Goal: Task Accomplishment & Management: Manage account settings

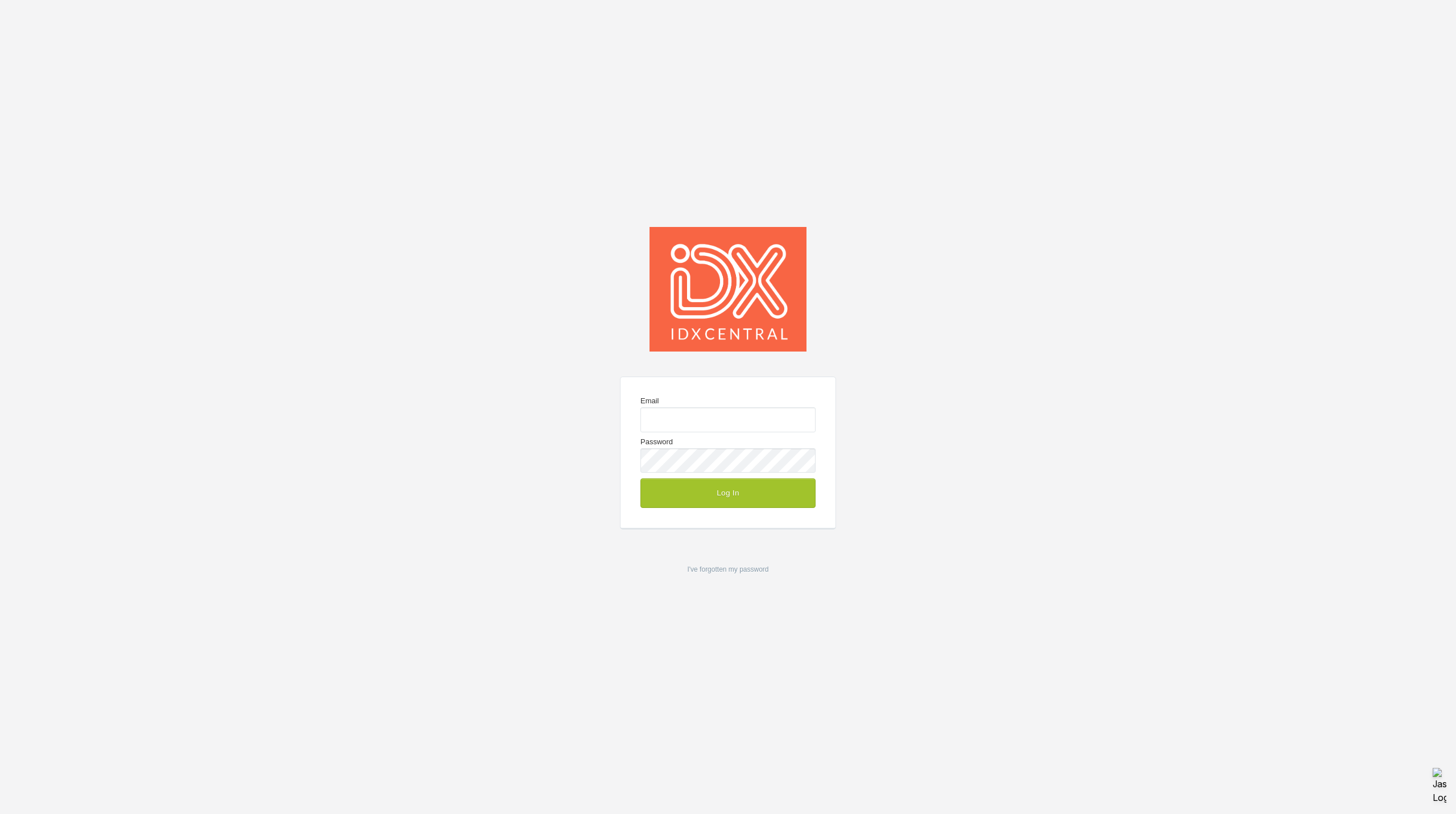
click at [804, 423] on keeper-lock "Open Keeper Popup" at bounding box center [803, 420] width 14 height 14
type input "mark@idxcentral.com"
click at [719, 492] on button "Log In" at bounding box center [728, 493] width 175 height 30
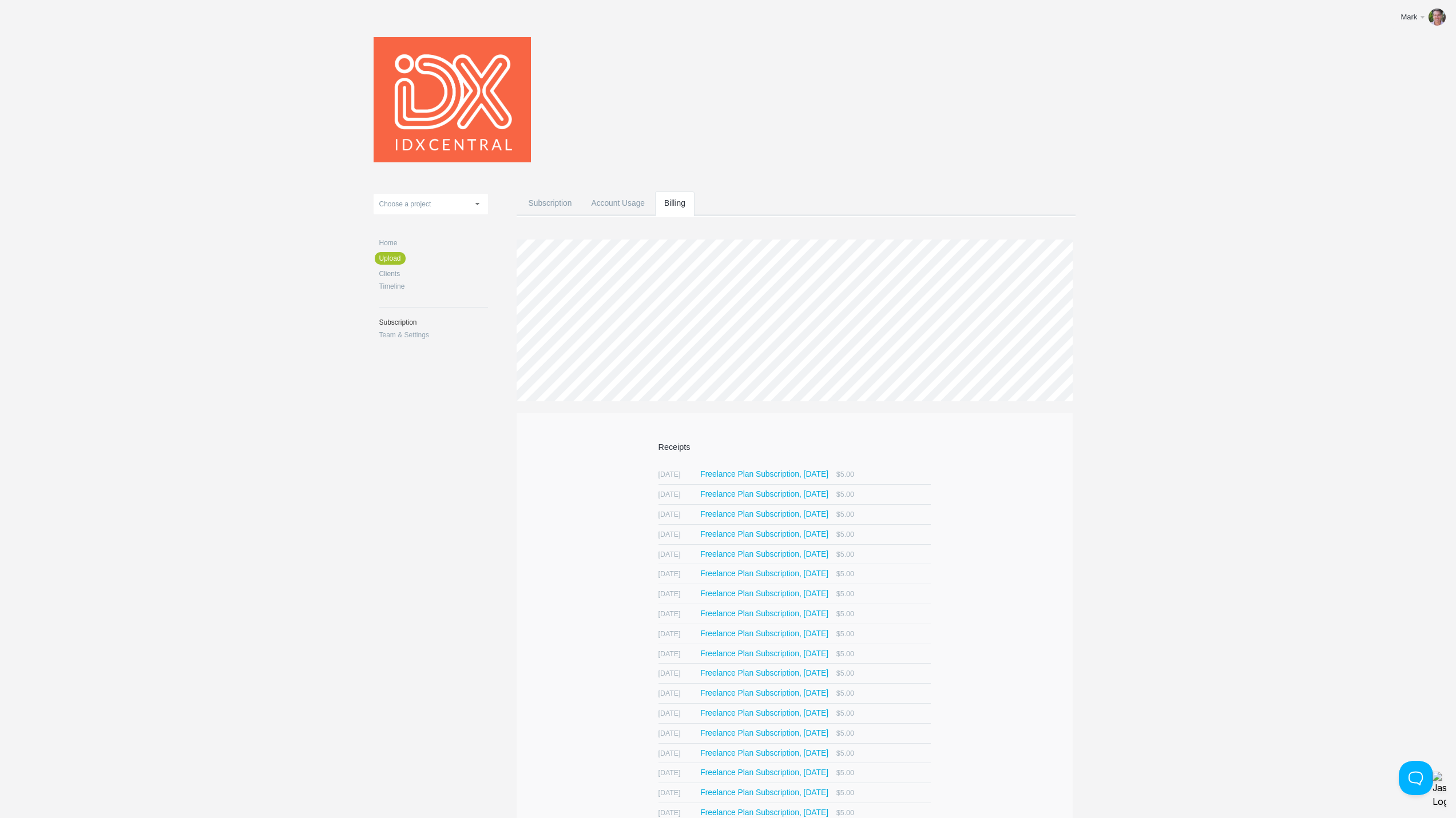
click at [1219, 199] on body "Mark Edit profile Help & Contact Log out Upload Austin Carolina Castle Peak - M…" at bounding box center [728, 541] width 1456 height 1082
click at [387, 243] on link "Home" at bounding box center [433, 243] width 108 height 7
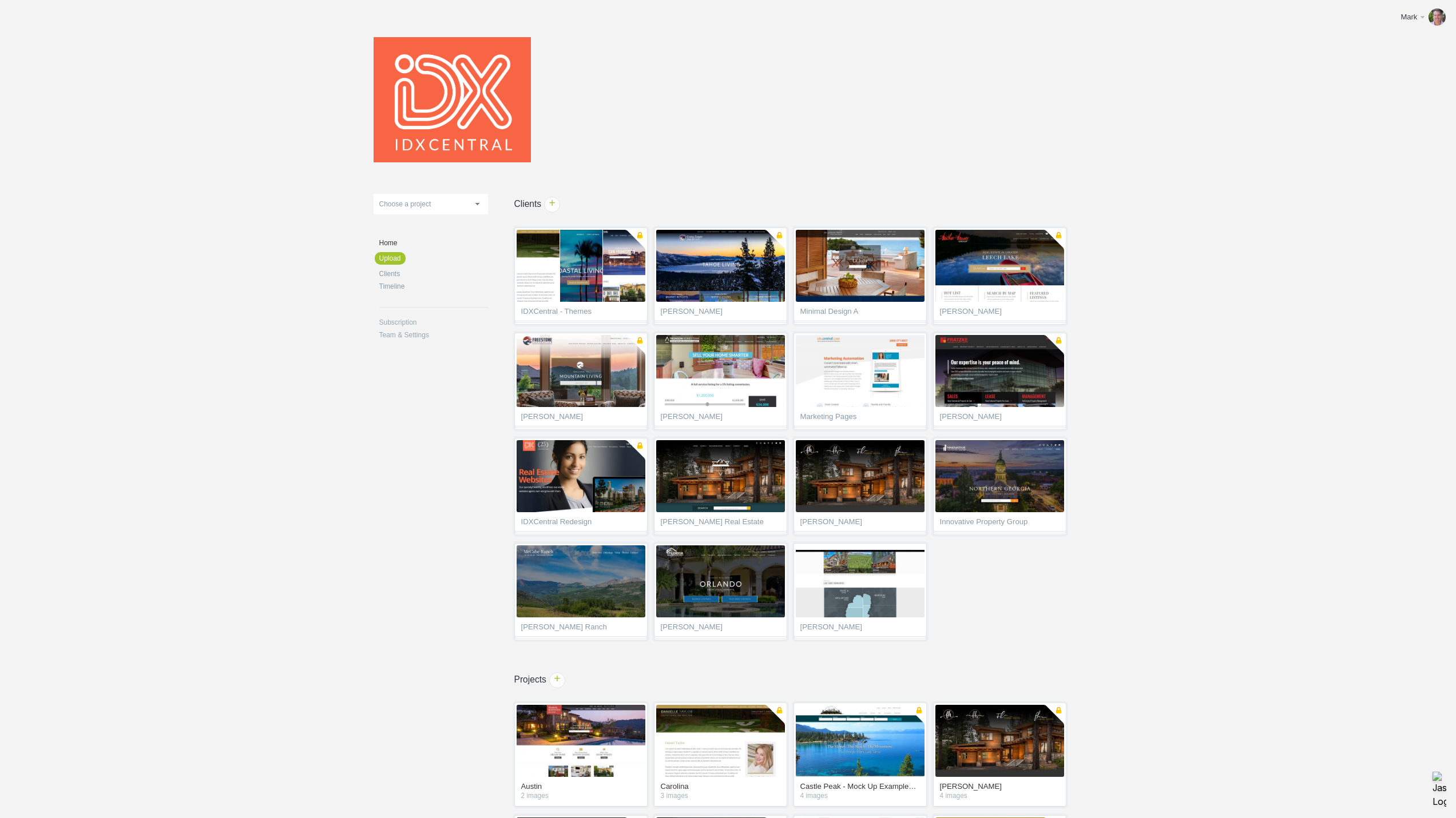
drag, startPoint x: 702, startPoint y: 154, endPoint x: 644, endPoint y: 171, distance: 60.4
click at [702, 154] on header at bounding box center [728, 97] width 709 height 148
click at [398, 320] on link "Subscription" at bounding box center [433, 322] width 108 height 7
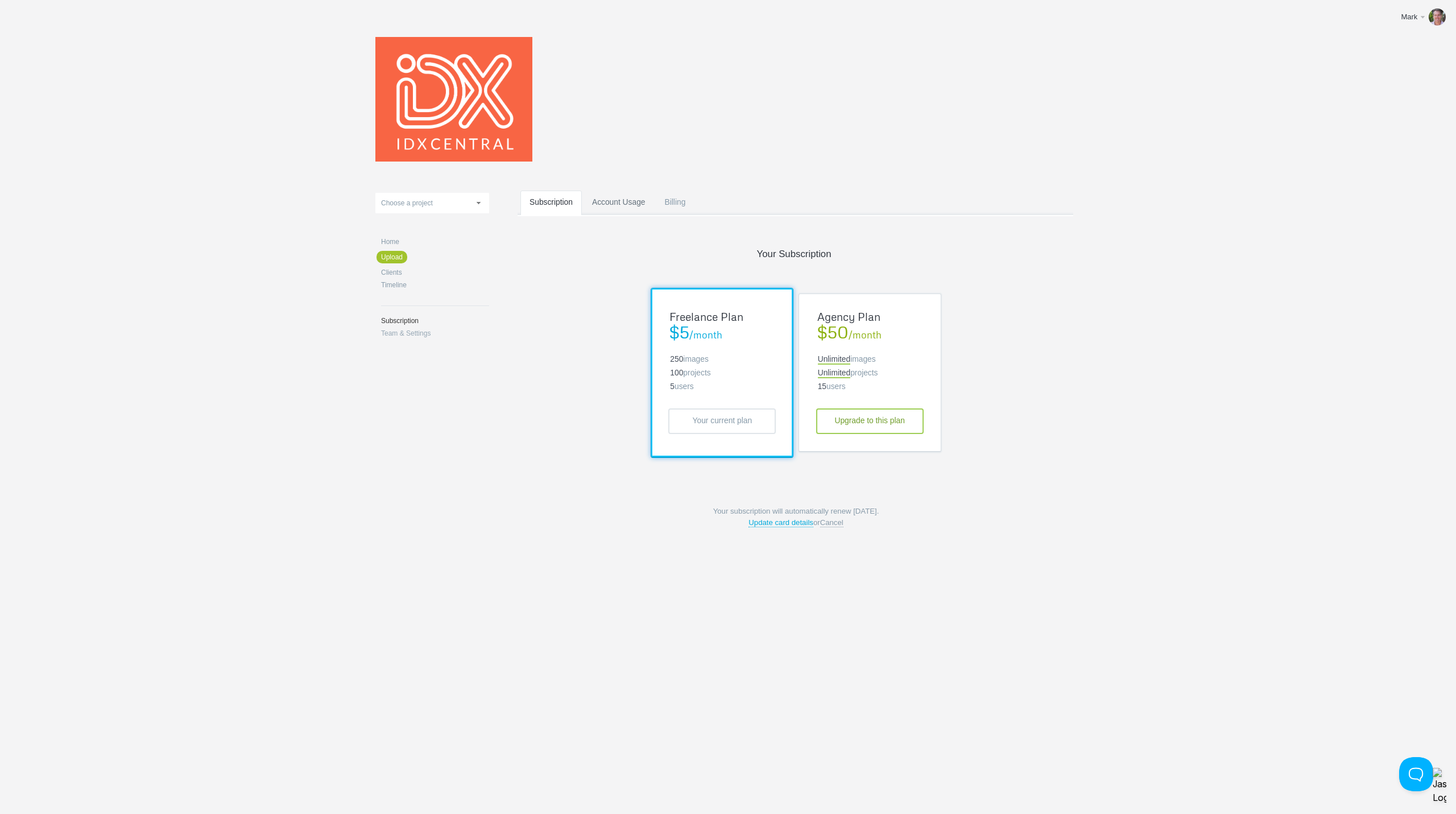
click at [630, 204] on link "Account Usage" at bounding box center [619, 213] width 72 height 45
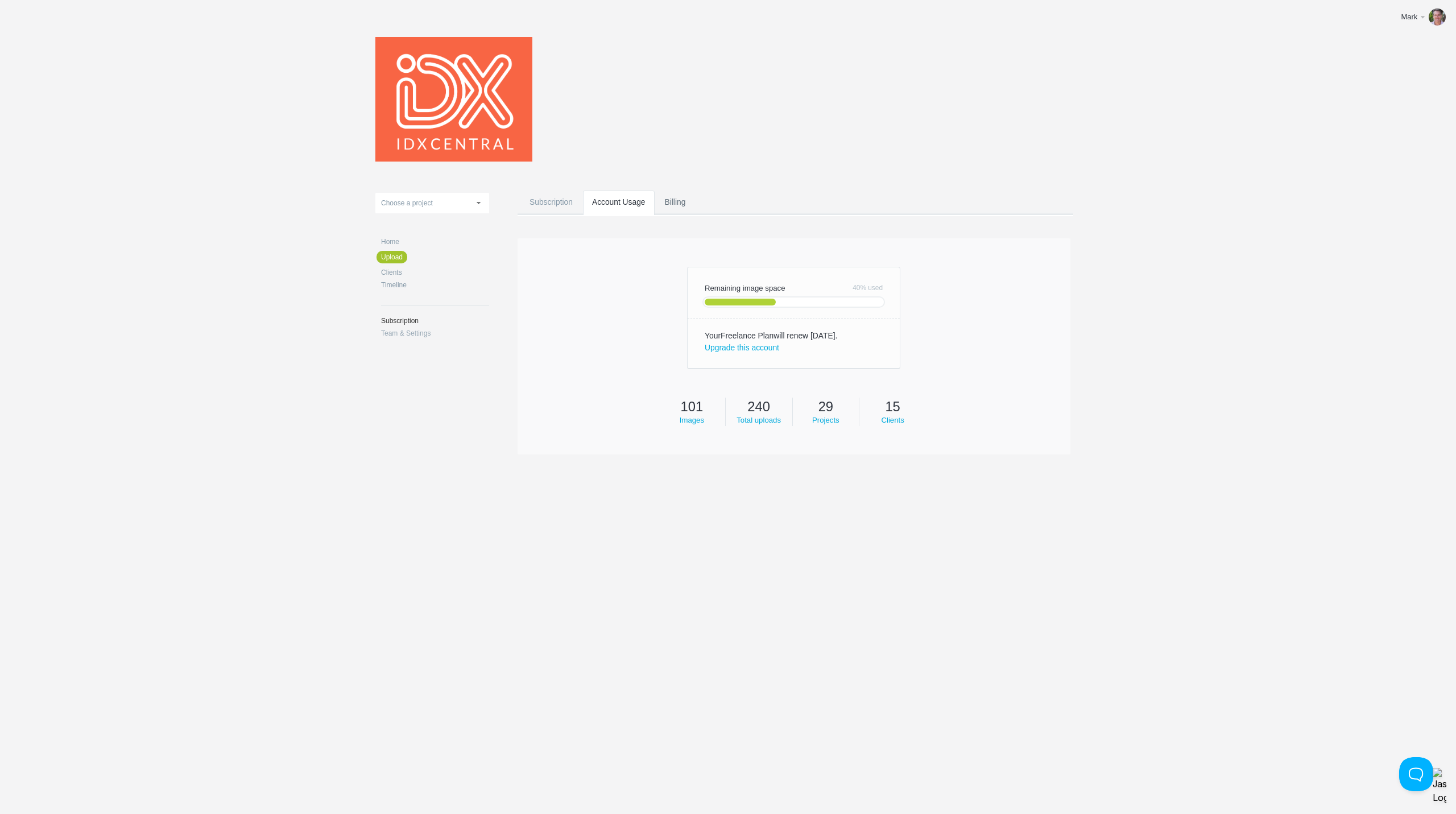
click at [669, 199] on link "Billing" at bounding box center [675, 213] width 39 height 45
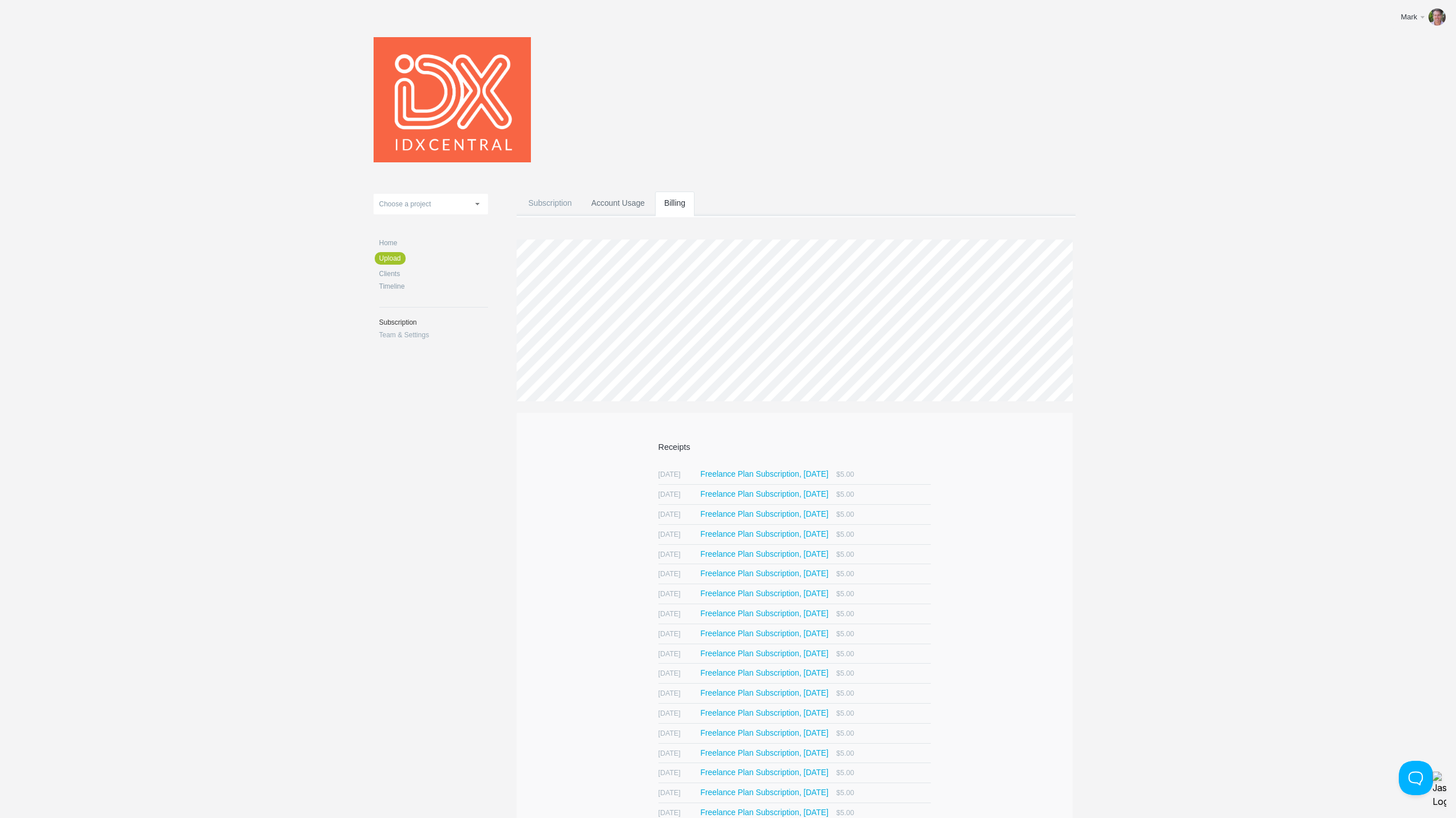
click at [628, 205] on link "Account Usage" at bounding box center [618, 214] width 72 height 45
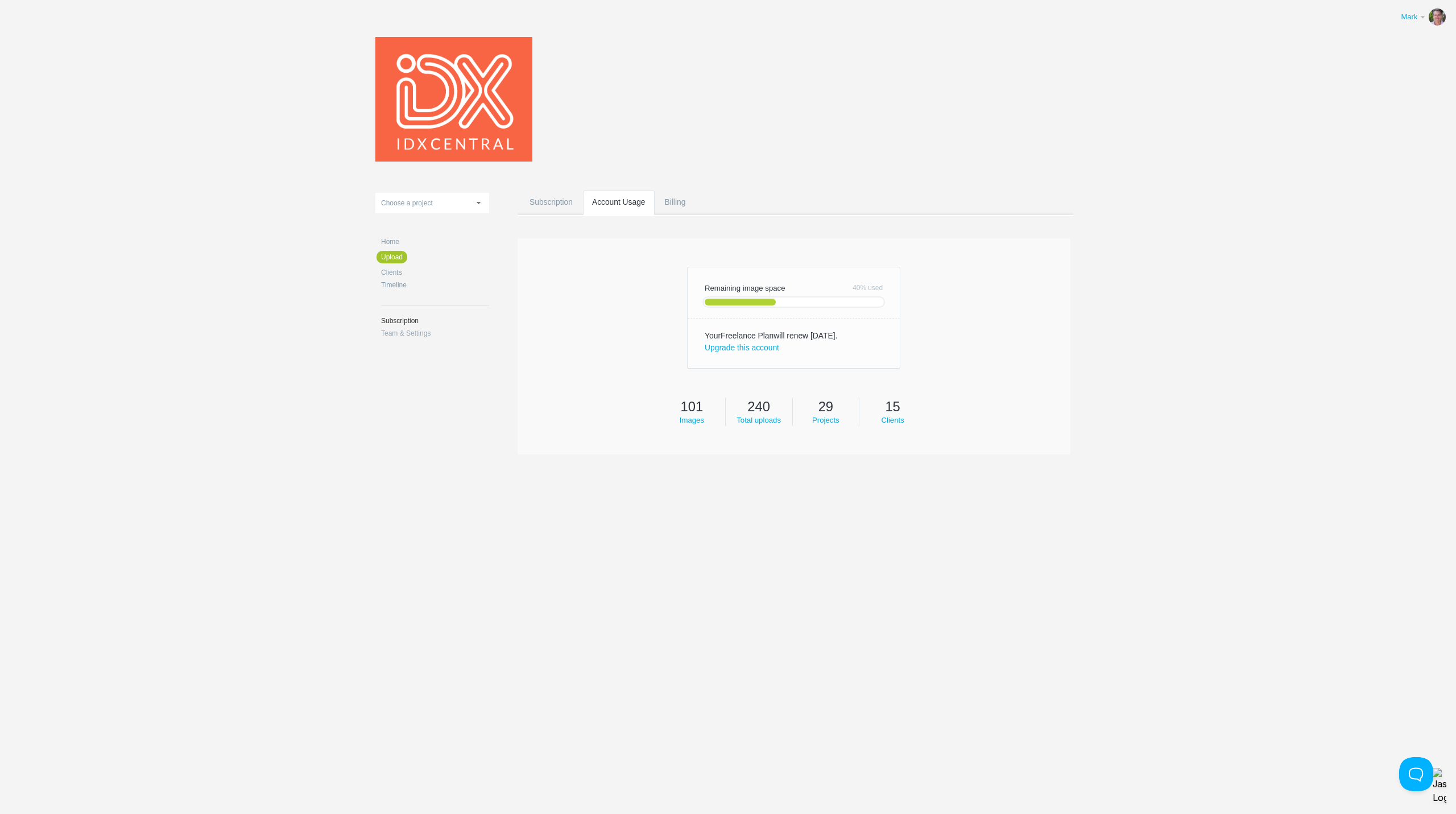
click at [1406, 24] on link "Mark" at bounding box center [1421, 17] width 58 height 23
click at [1388, 41] on link "Edit profile" at bounding box center [1402, 41] width 85 height 14
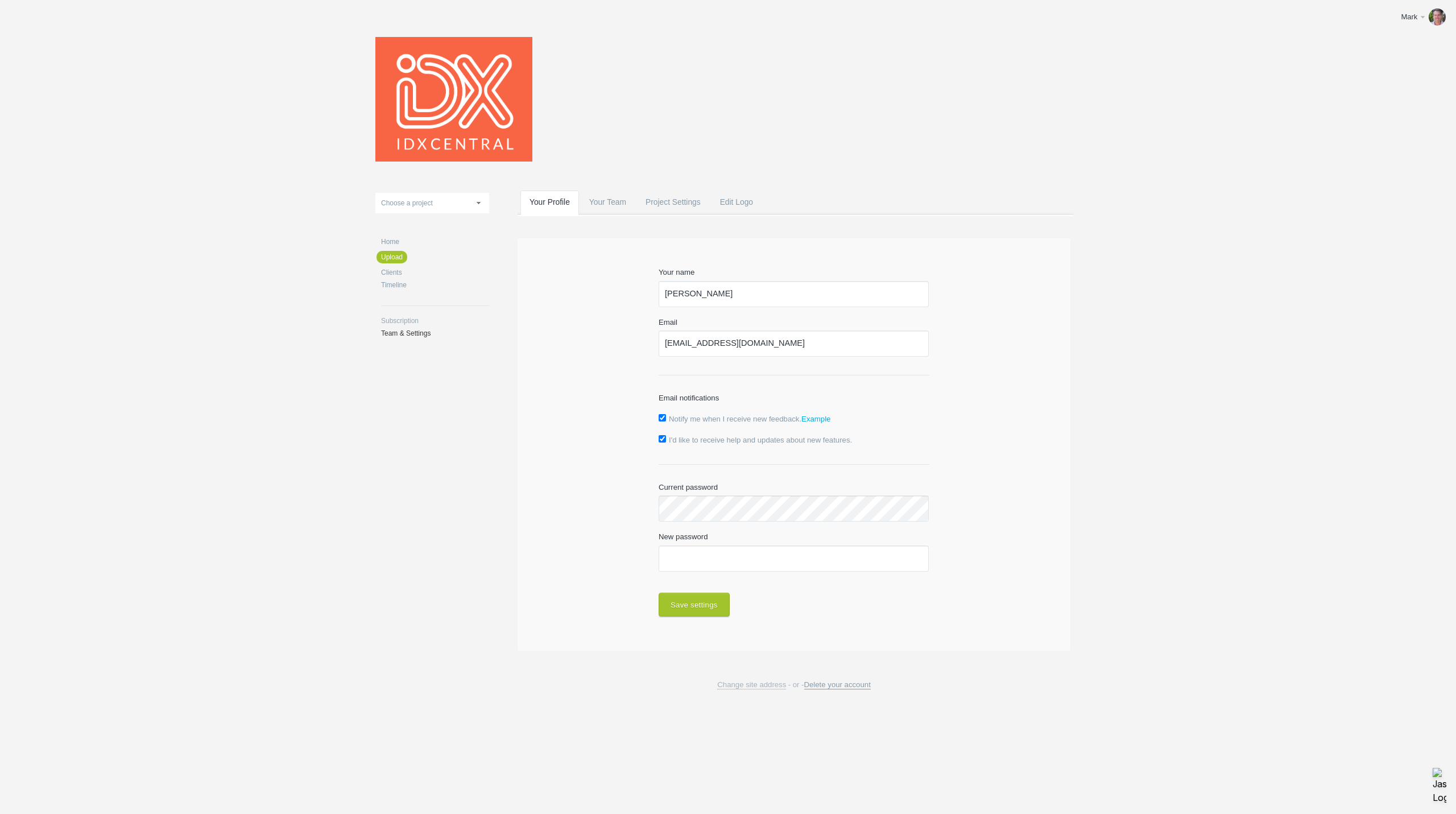
click at [843, 684] on span "Delete your account" at bounding box center [838, 684] width 66 height 9
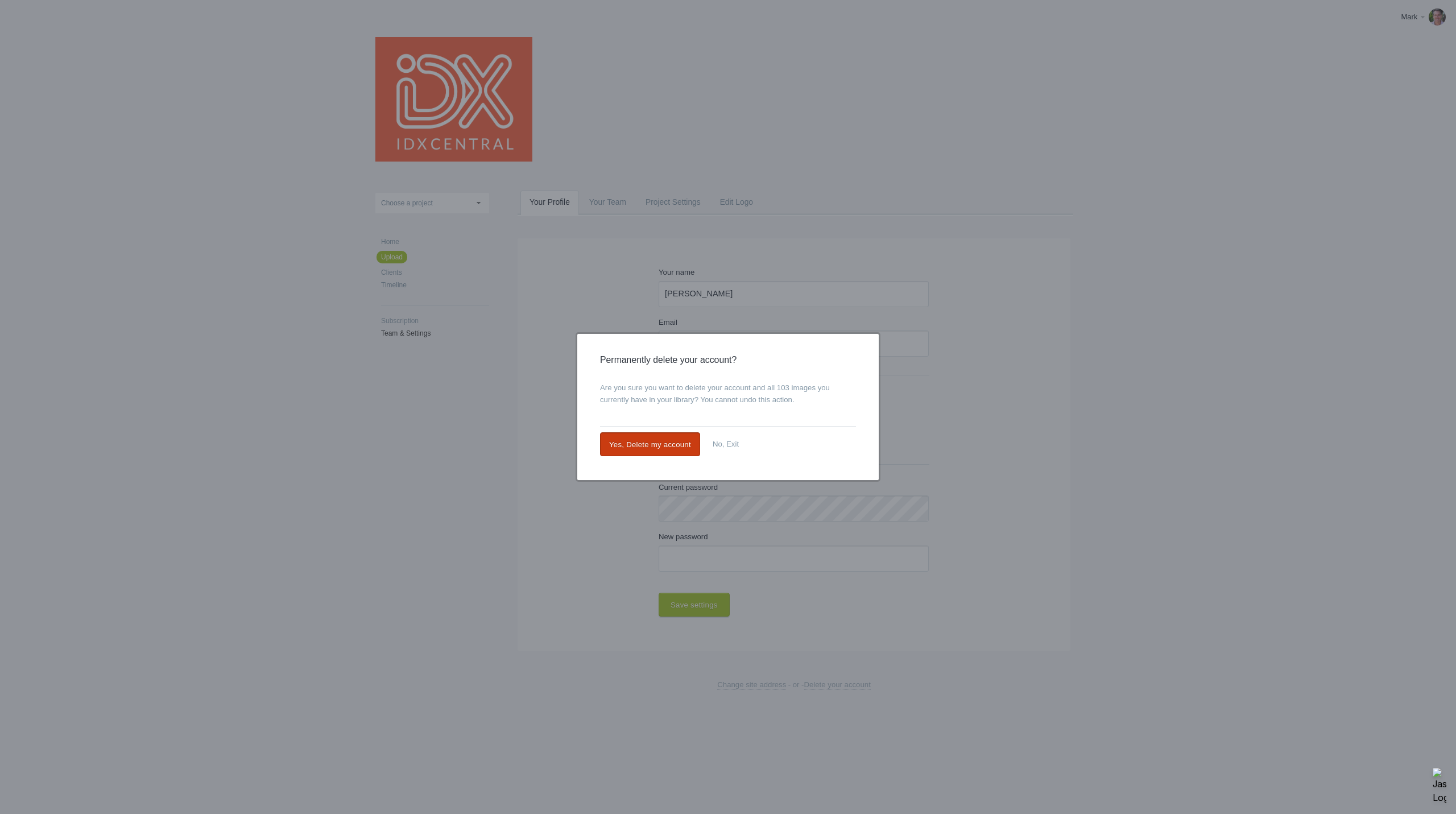
click at [658, 443] on link "Yes, Delete my account" at bounding box center [650, 444] width 100 height 24
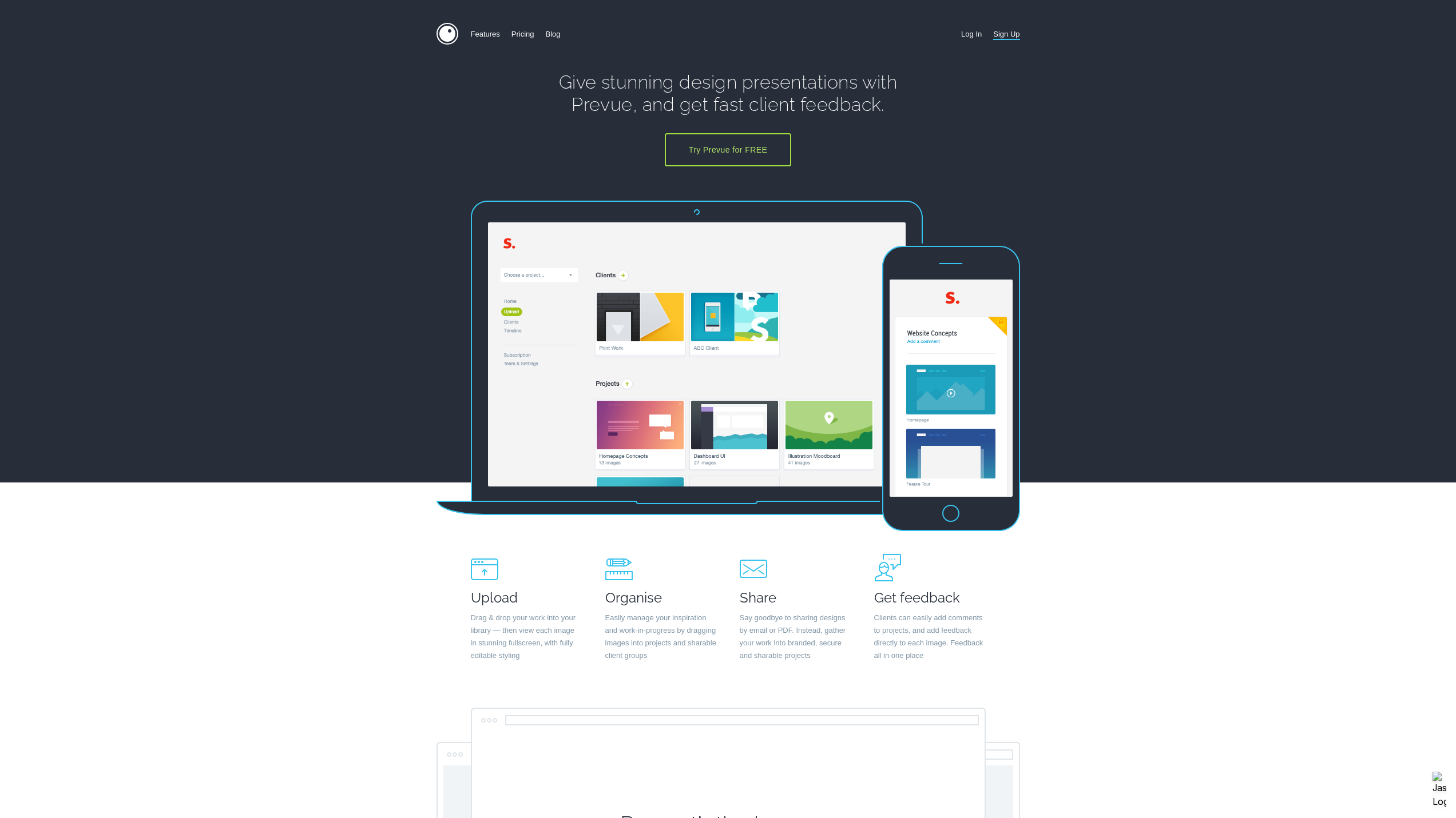
type input "mark@idxcentral.com"
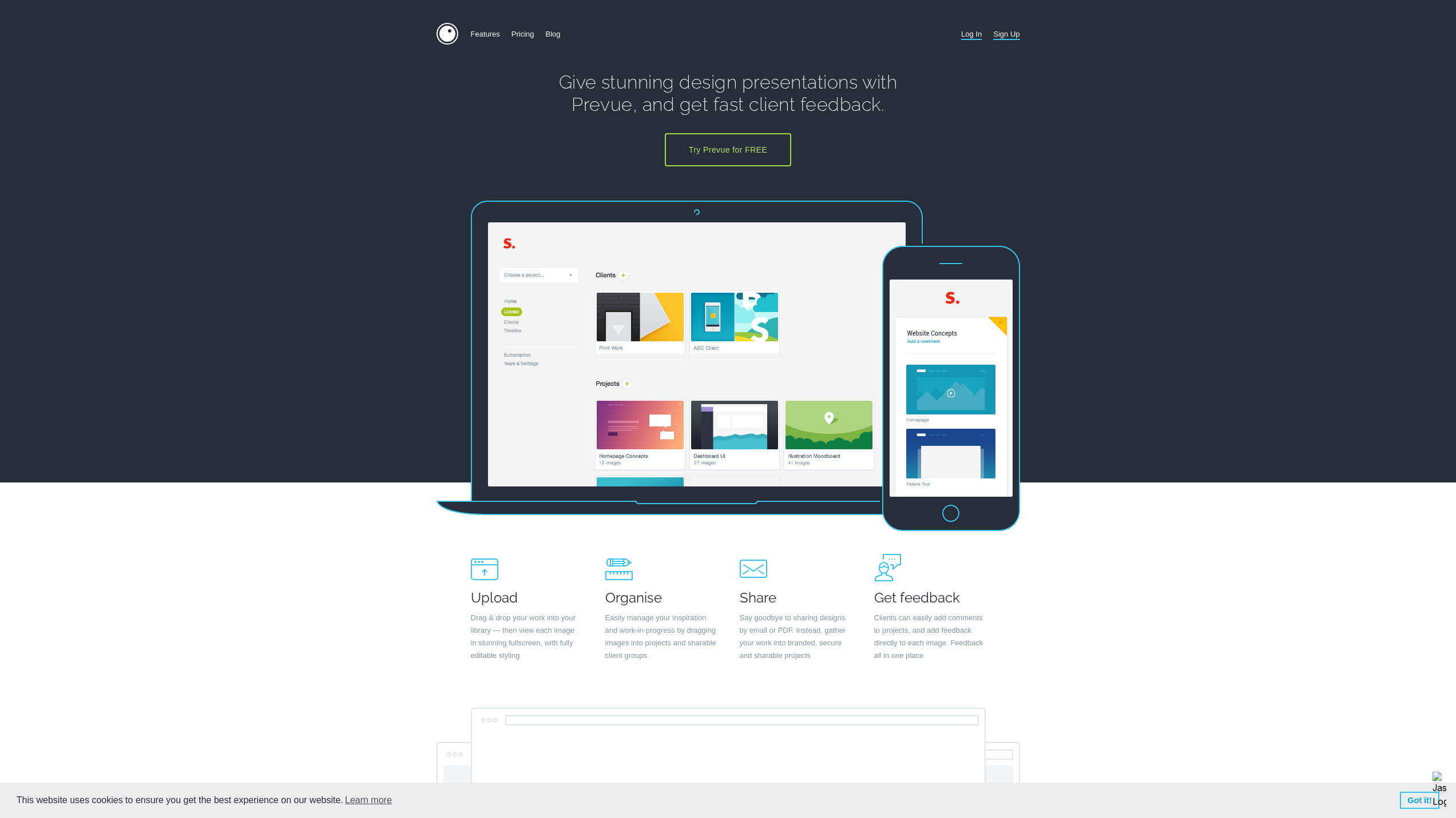
click at [966, 30] on link "Log In" at bounding box center [971, 34] width 20 height 22
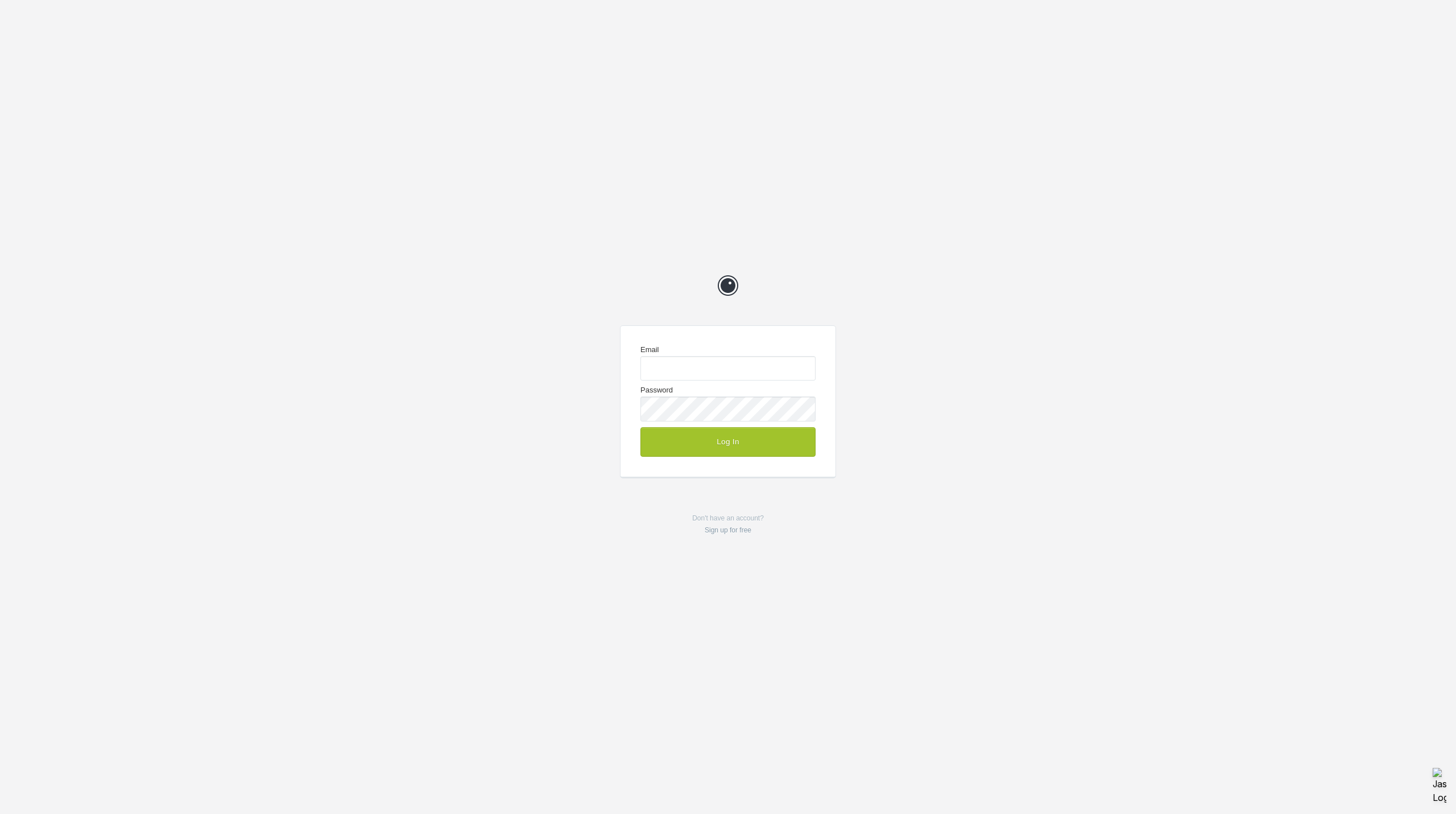
click at [804, 368] on keeper-lock "Open Keeper Popup" at bounding box center [803, 368] width 14 height 14
type input "mark@idxcentral.com"
click at [730, 450] on button "Log In" at bounding box center [728, 442] width 175 height 30
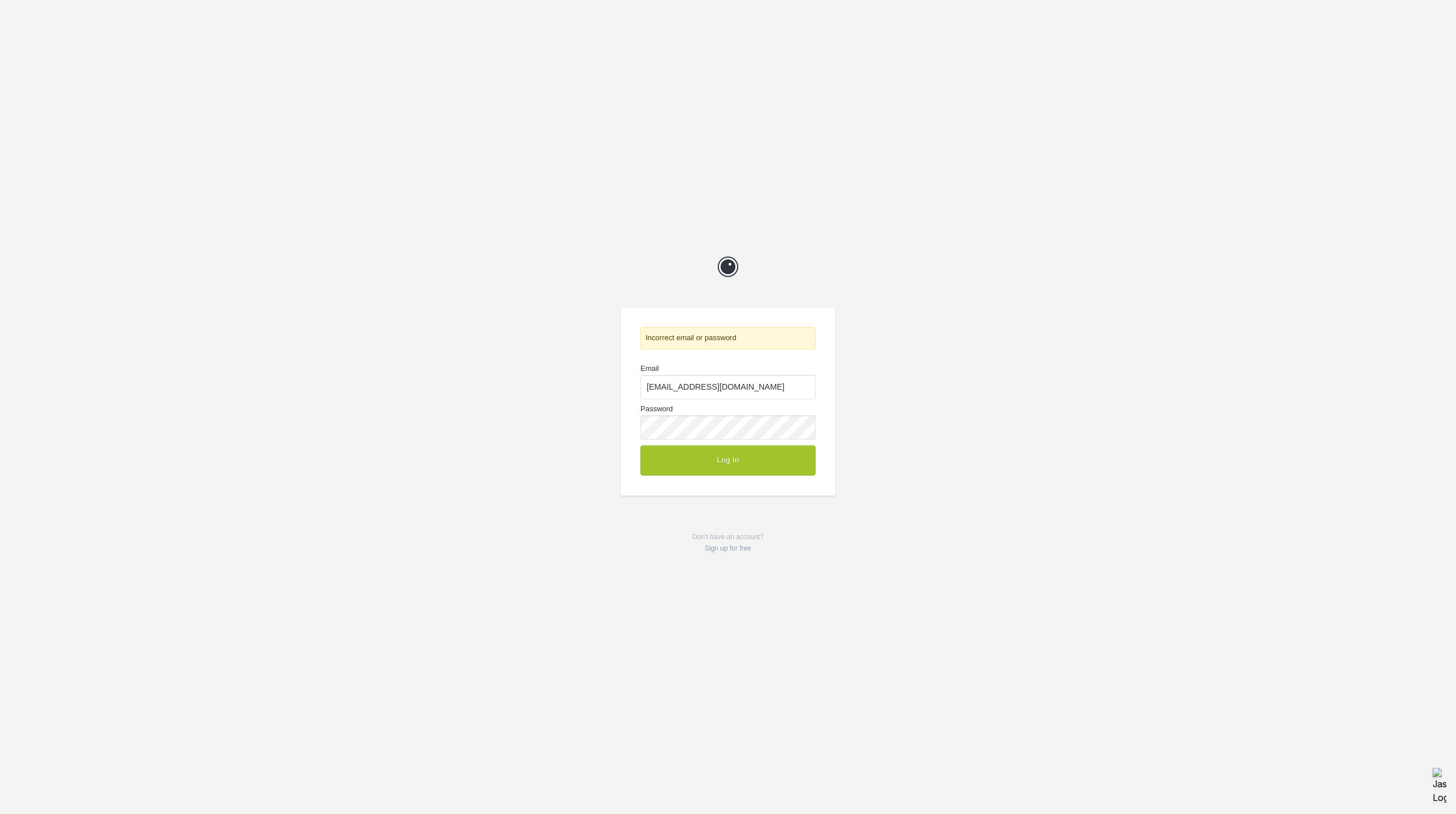
click at [539, 273] on div "Prevue Incorrect email or password Email mark@idxcentral.com Password Log In Do…" at bounding box center [728, 407] width 1456 height 814
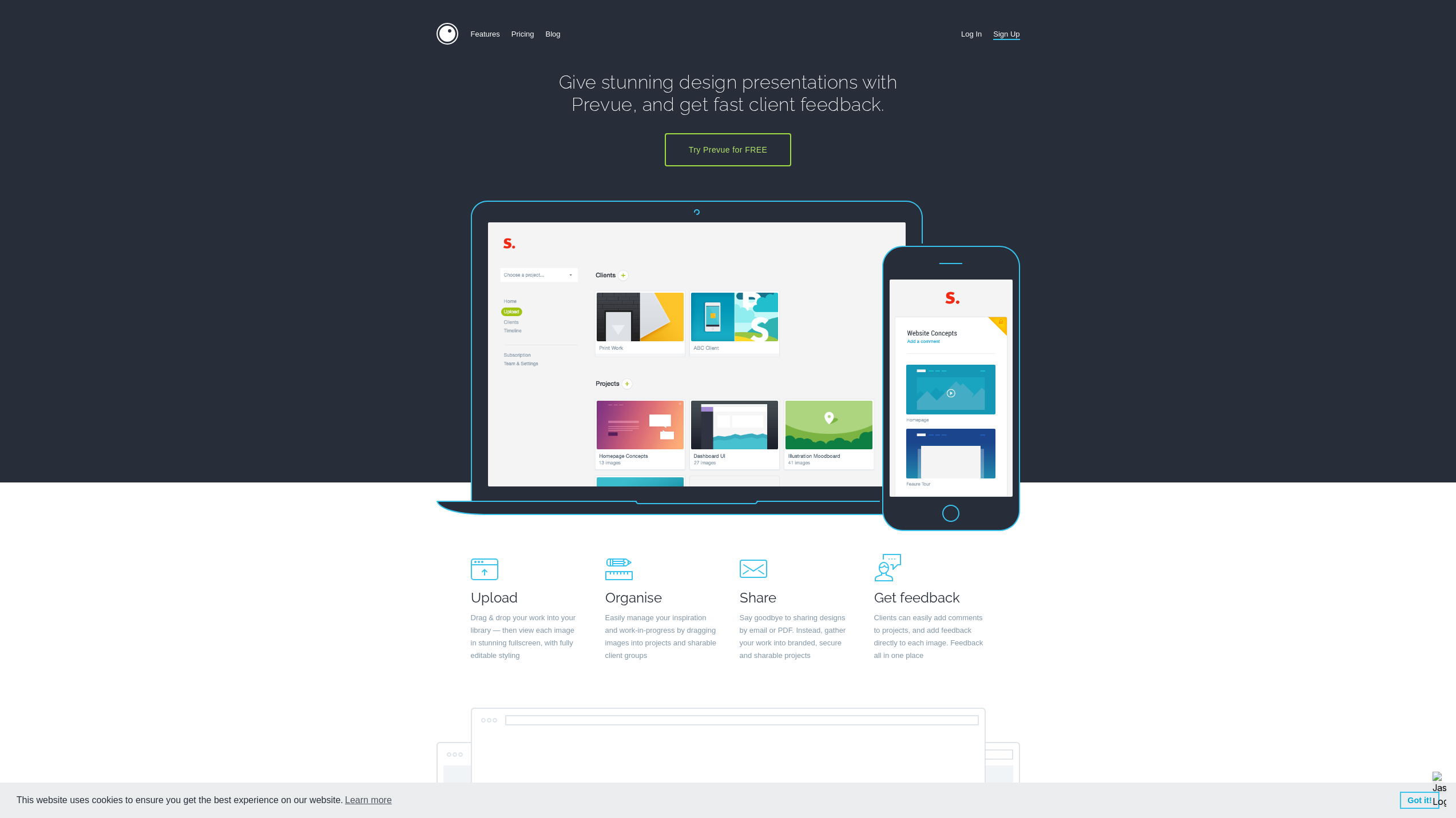
click at [108, 212] on section "Features Pricing Blog Sign Up Log In Give stunning design presentations with Pr…" at bounding box center [728, 241] width 1456 height 483
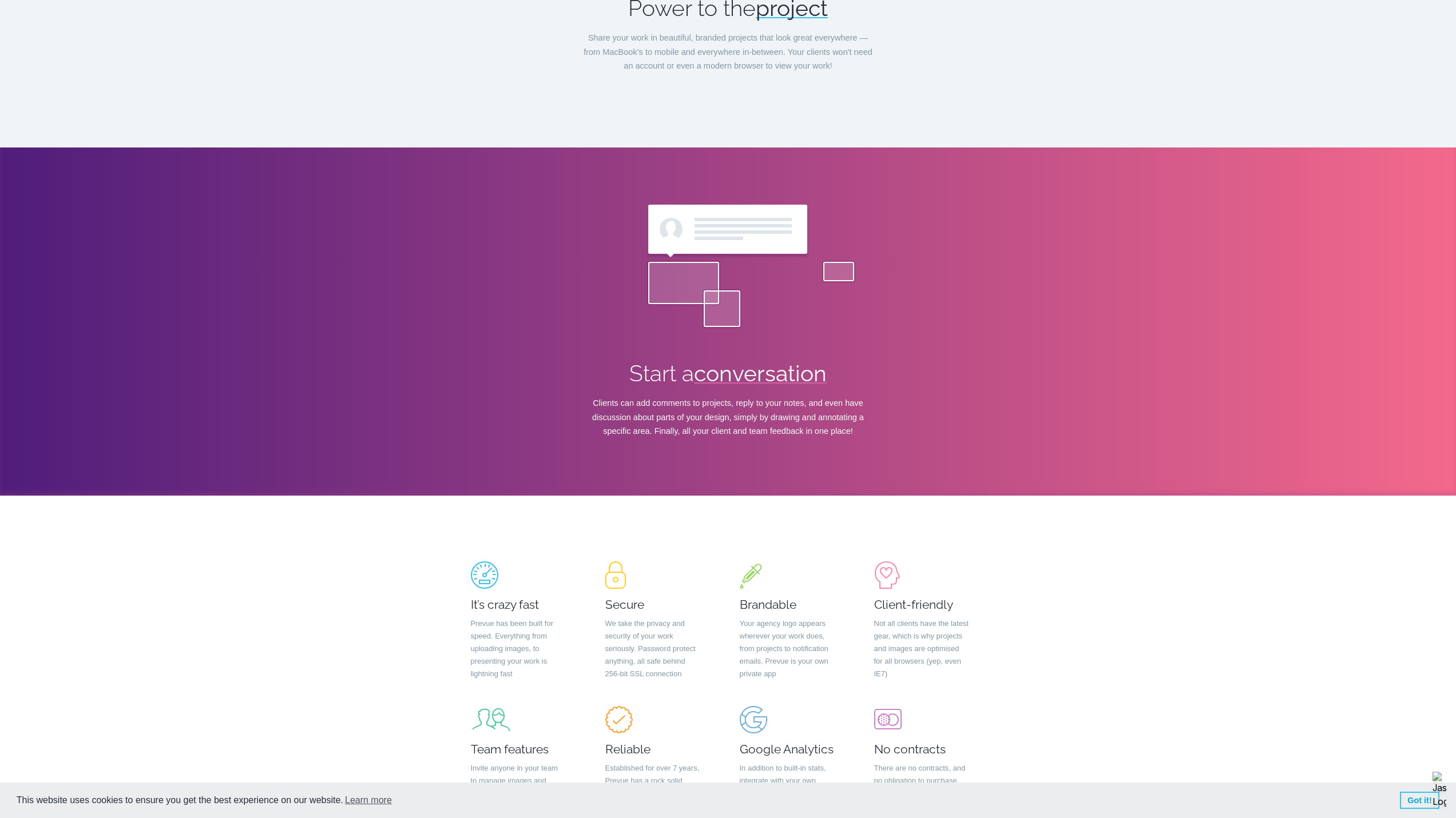
scroll to position [1292, 0]
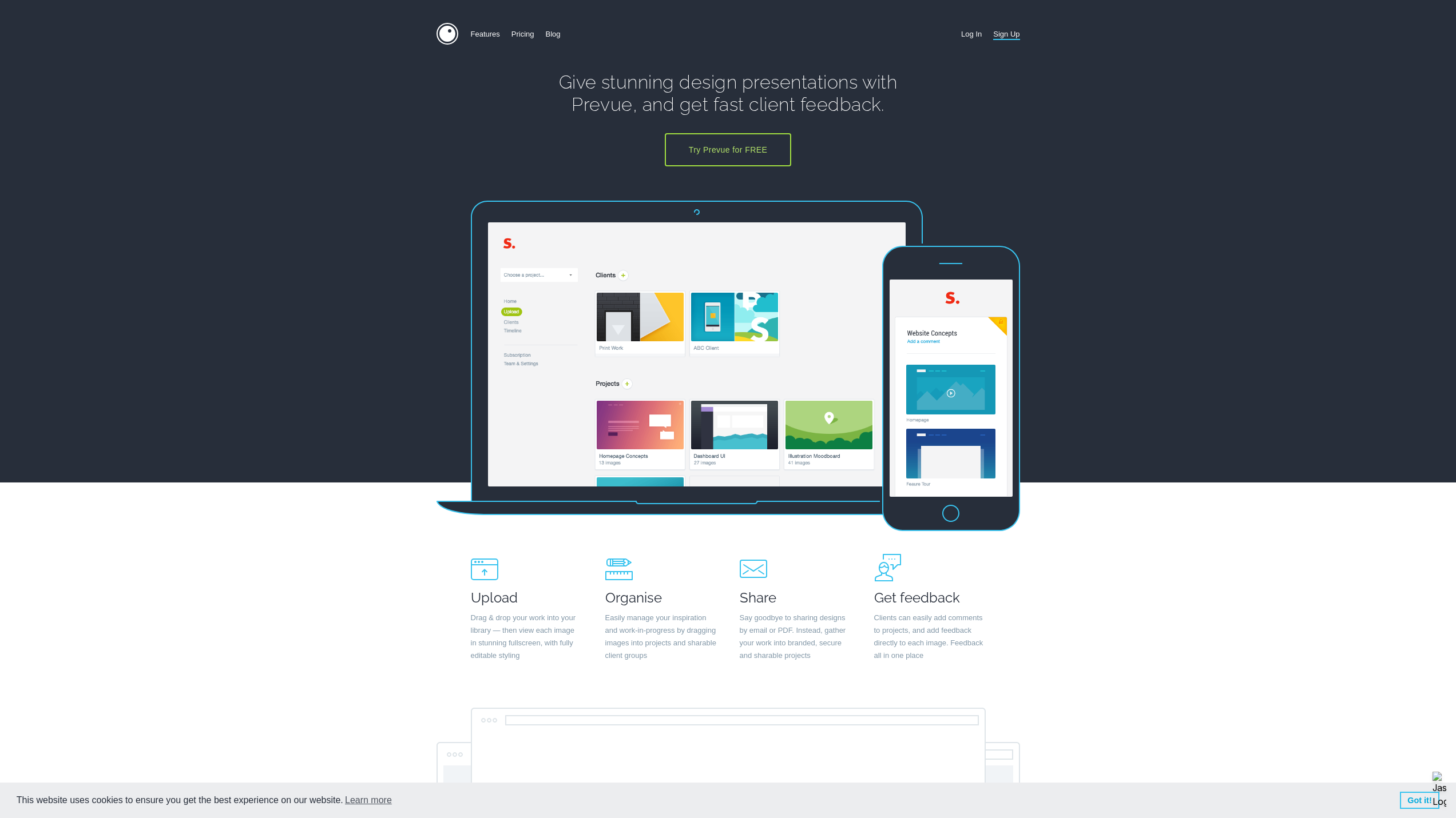
click at [252, 244] on section "Features Pricing Blog Sign Up Log In Give stunning design presentations with Pr…" at bounding box center [728, 241] width 1456 height 483
click at [525, 33] on link "Pricing" at bounding box center [523, 34] width 23 height 22
